Goal: Obtain resource: Download file/media

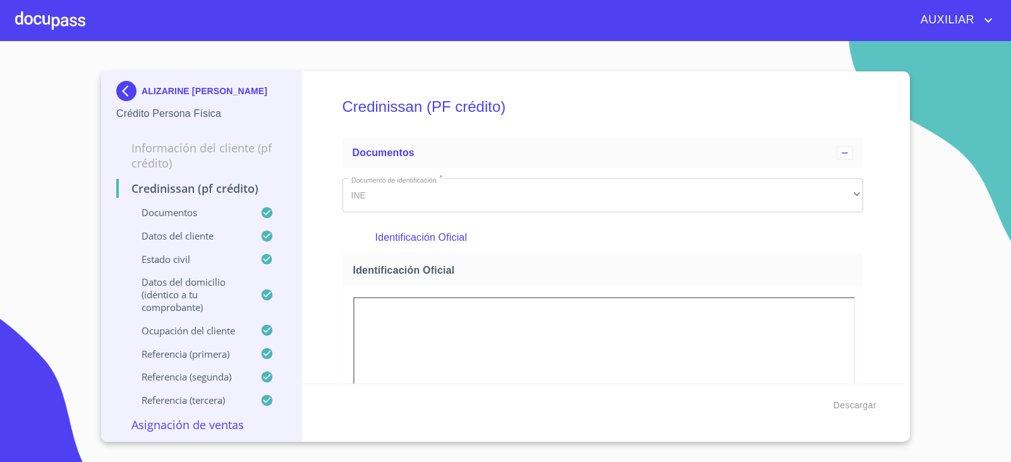
click at [130, 86] on img at bounding box center [128, 91] width 25 height 20
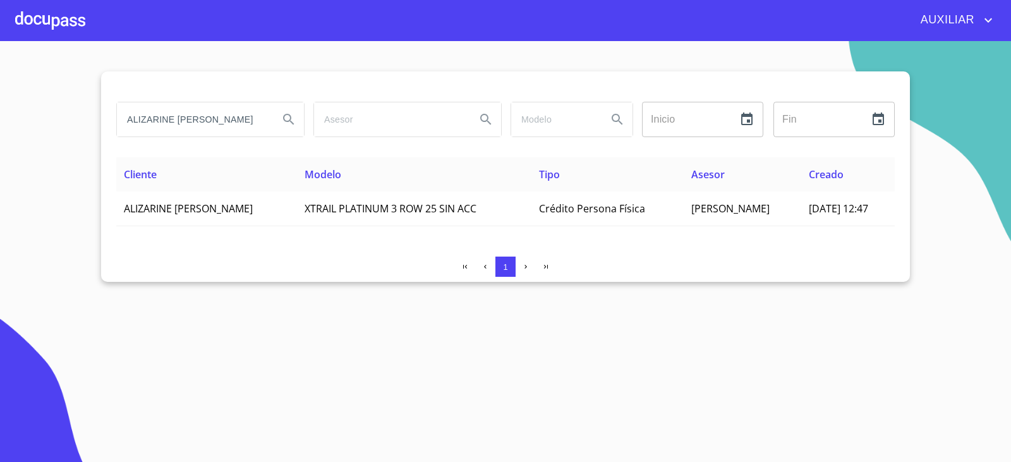
scroll to position [0, 47]
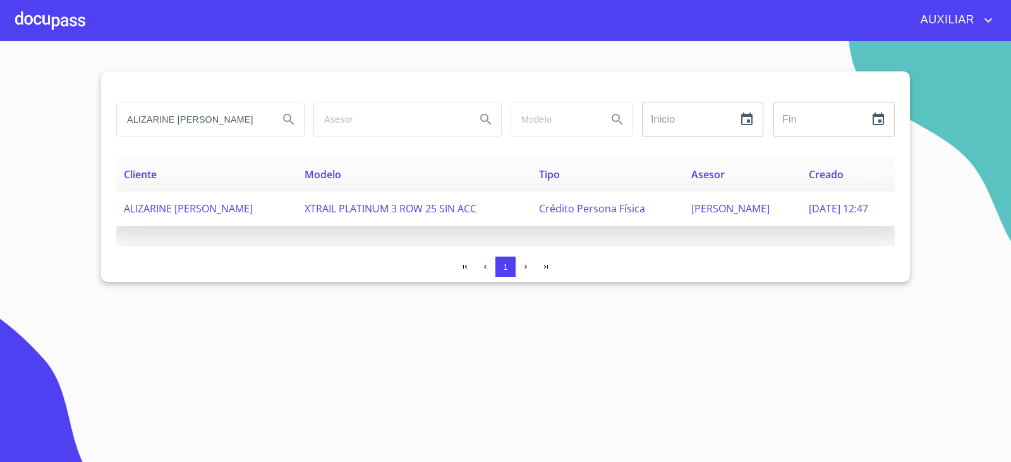
drag, startPoint x: 121, startPoint y: 122, endPoint x: 321, endPoint y: 203, distance: 216.2
click at [321, 203] on div "ALIZARINE [PERSON_NAME] ​ Fin ​ Cliente Modelo Tipo Asesor Creado ALIZARINE [PE…" at bounding box center [505, 176] width 809 height 210
type input "[PERSON_NAME] [PERSON_NAME]"
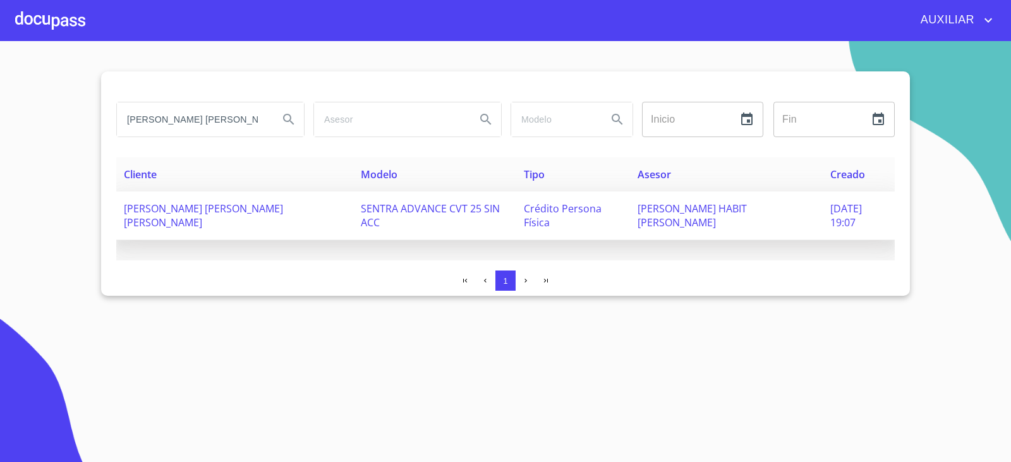
drag, startPoint x: 220, startPoint y: 128, endPoint x: 73, endPoint y: 135, distance: 146.8
click at [73, 135] on section "[PERSON_NAME] [PERSON_NAME] Inicio ​ Fin ​ Cliente Modelo Tipo Asesor Creado [P…" at bounding box center [505, 251] width 1011 height 421
type input "[PERSON_NAME]"
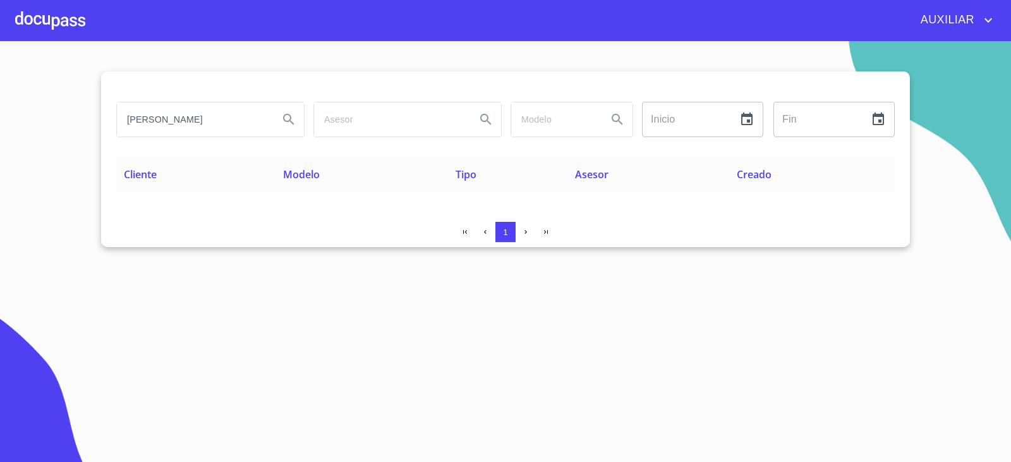
drag, startPoint x: 232, startPoint y: 114, endPoint x: 54, endPoint y: 130, distance: 179.5
click at [54, 130] on section "[PERSON_NAME] Inicio ​ Fin ​ Cliente Modelo Tipo Asesor Creado 1" at bounding box center [505, 251] width 1011 height 421
click at [159, 119] on input "search" at bounding box center [193, 119] width 152 height 34
paste input "[PERSON_NAME] [PERSON_NAME]"
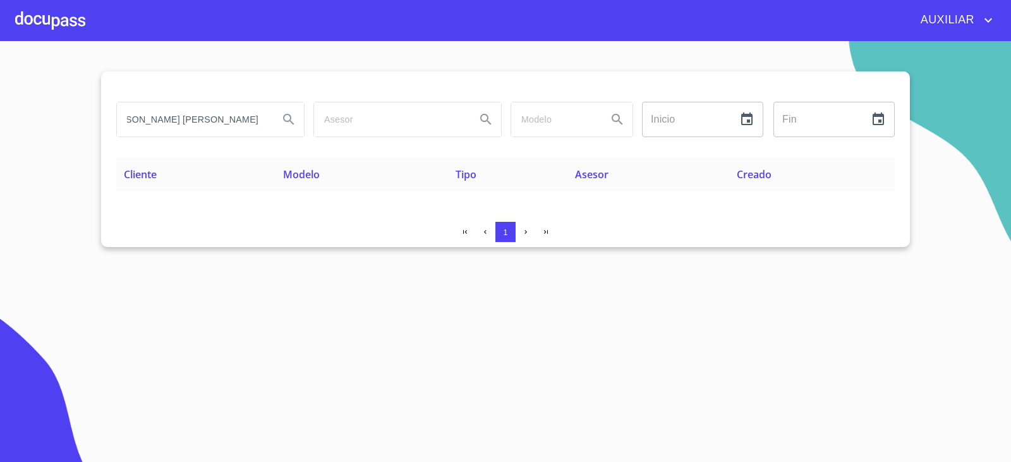
type input "[PERSON_NAME] [PERSON_NAME]"
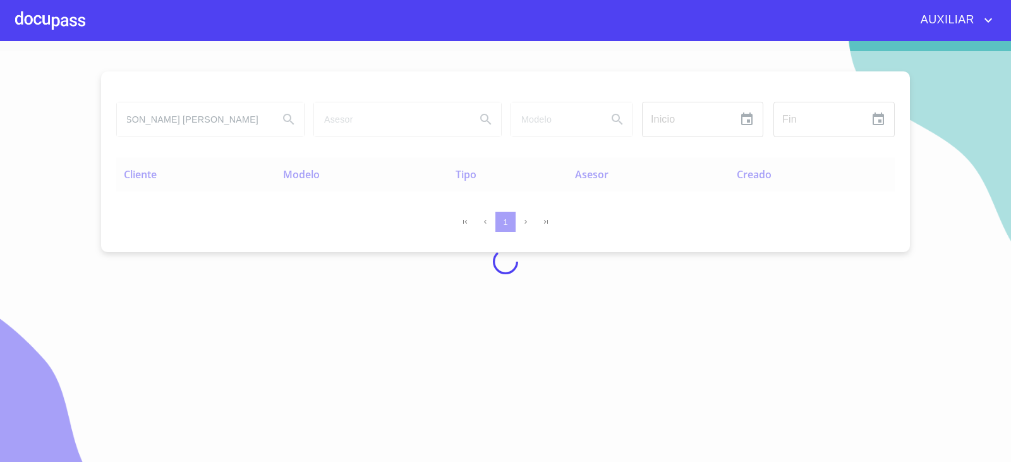
scroll to position [0, 0]
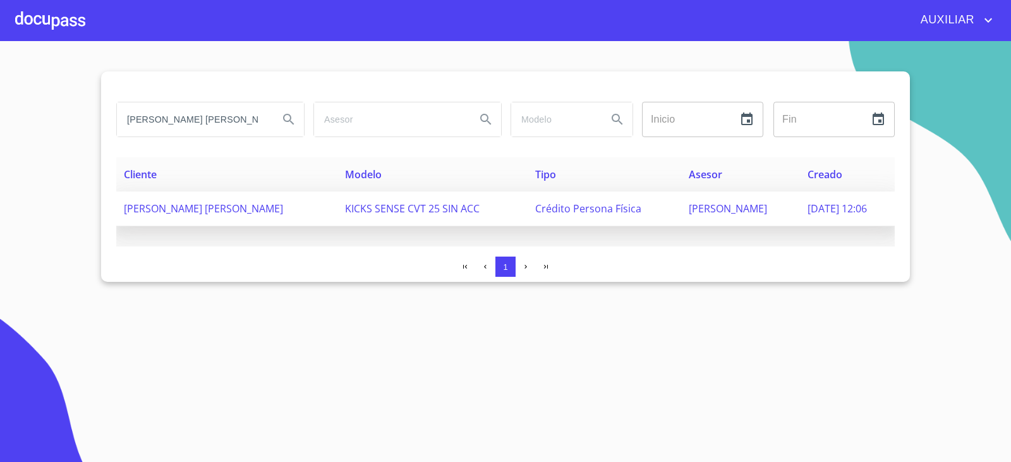
click at [295, 195] on td "[PERSON_NAME] [PERSON_NAME]" at bounding box center [226, 208] width 221 height 35
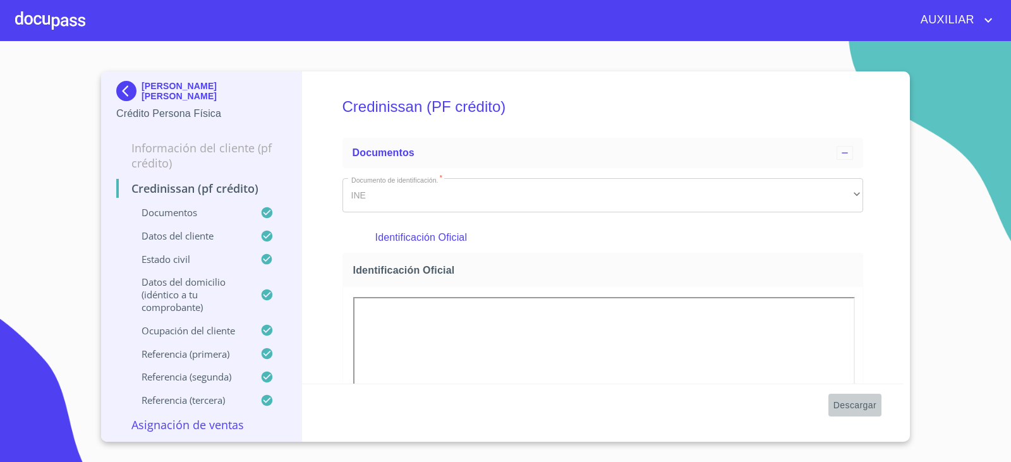
click at [872, 408] on span "Descargar" at bounding box center [854, 405] width 43 height 16
